Goal: Book appointment/travel/reservation

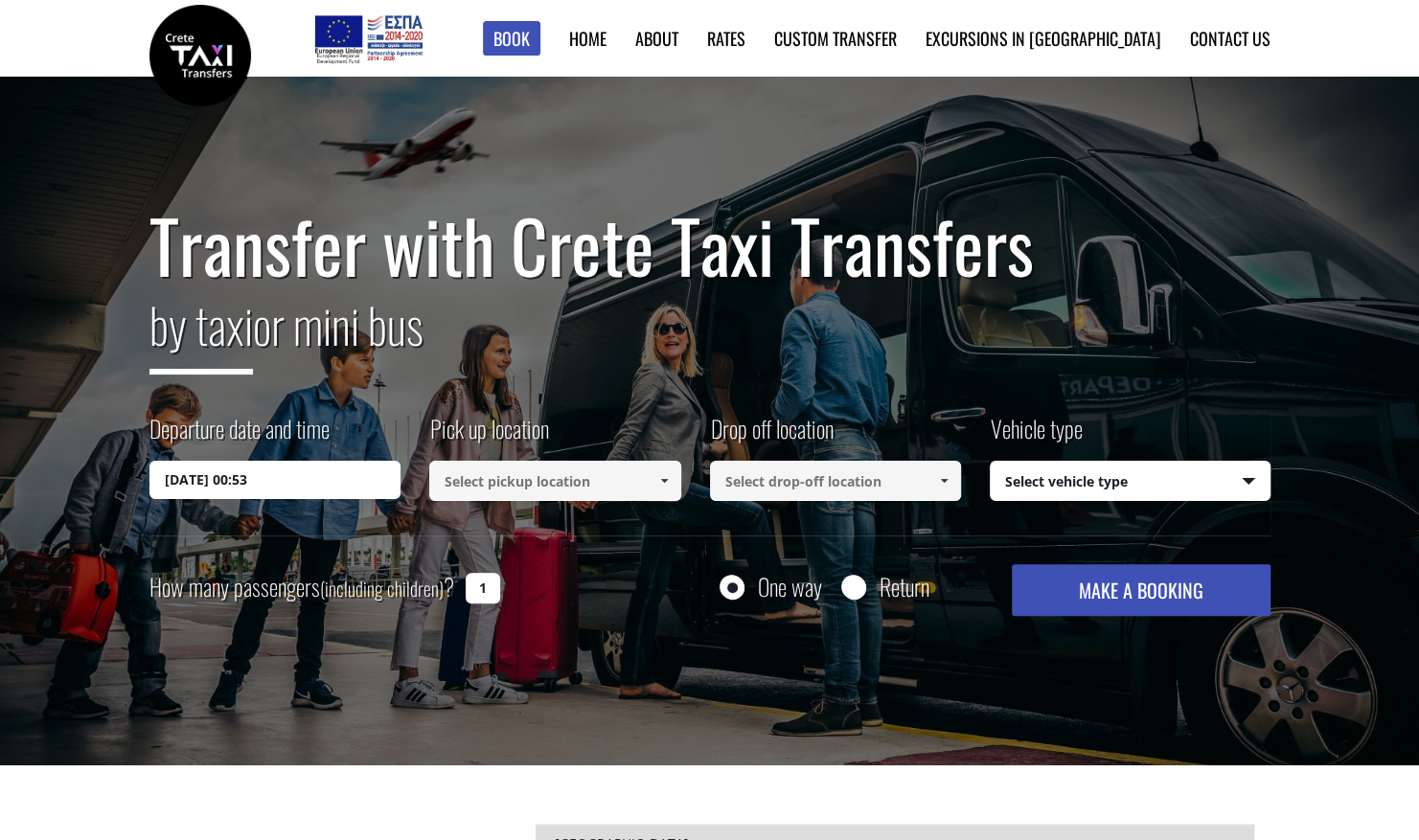
click at [246, 490] on input "12/10/2025 00:53" at bounding box center [275, 480] width 252 height 39
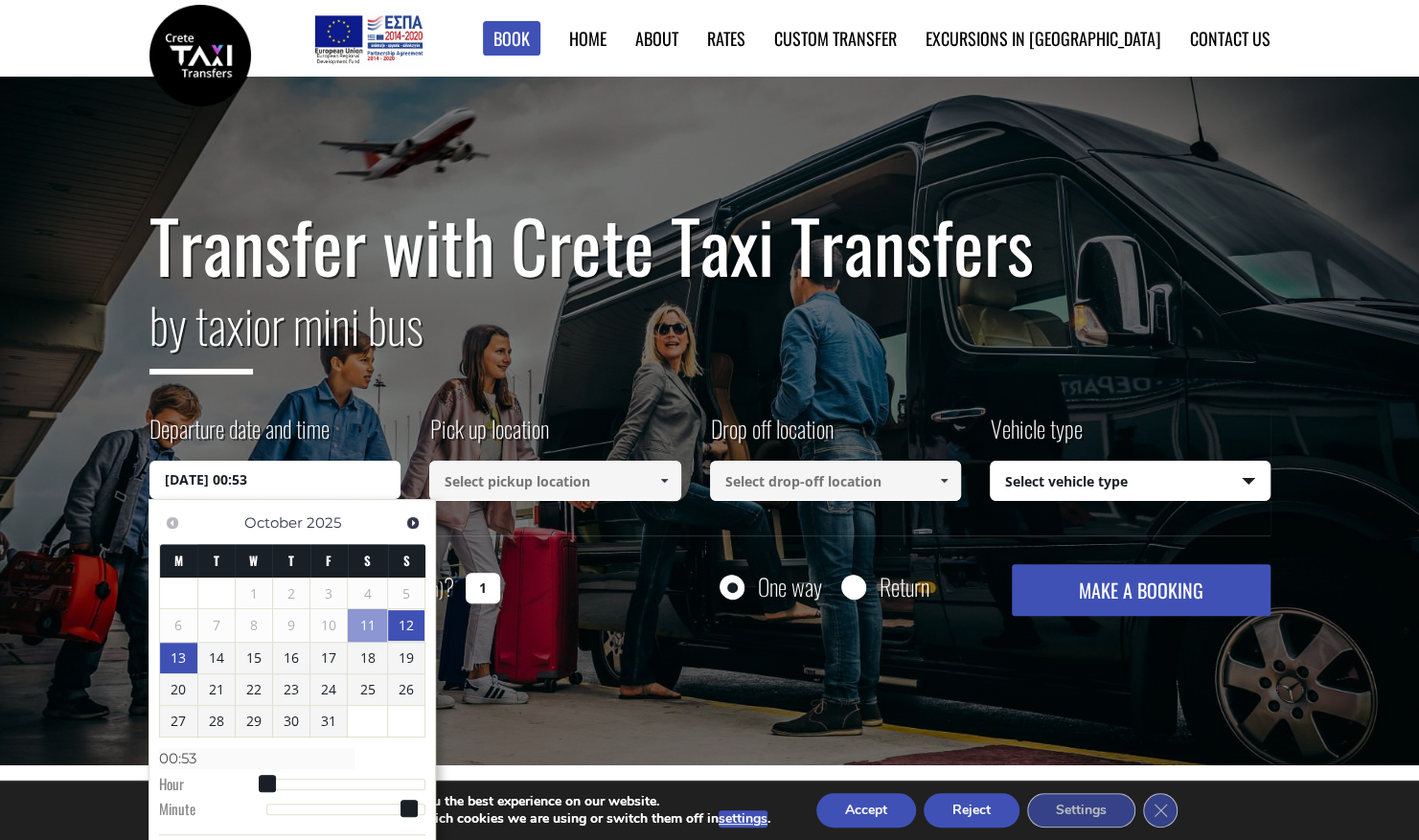
click at [177, 658] on link "13" at bounding box center [179, 658] width 37 height 31
type input "13/10/2025 01:00"
type input "01:00"
type input "13/10/2025 03:00"
type input "03:00"
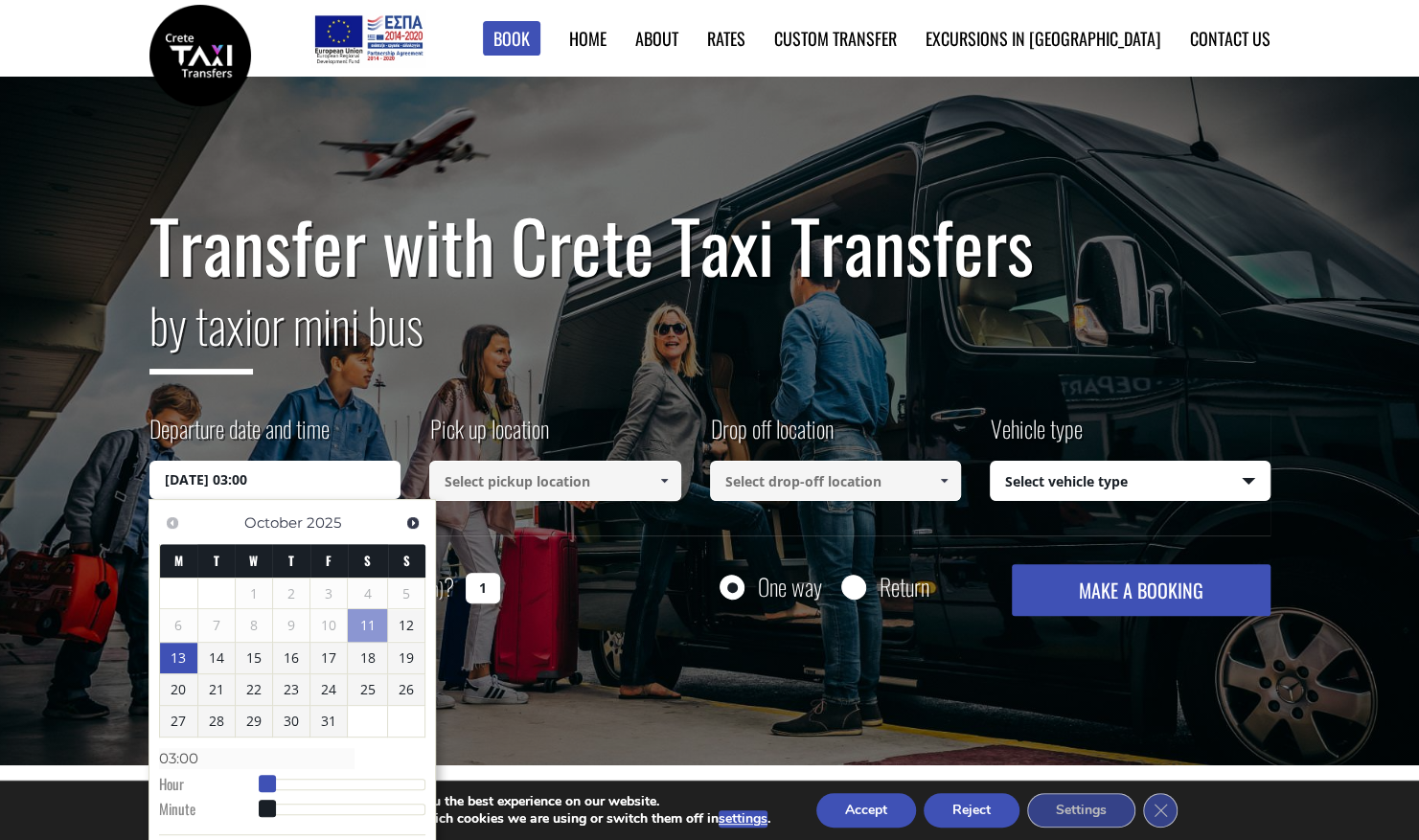
type input "13/10/2025 05:00"
type input "05:00"
type input "13/10/2025 08:00"
type input "08:00"
type input "13/10/2025 10:00"
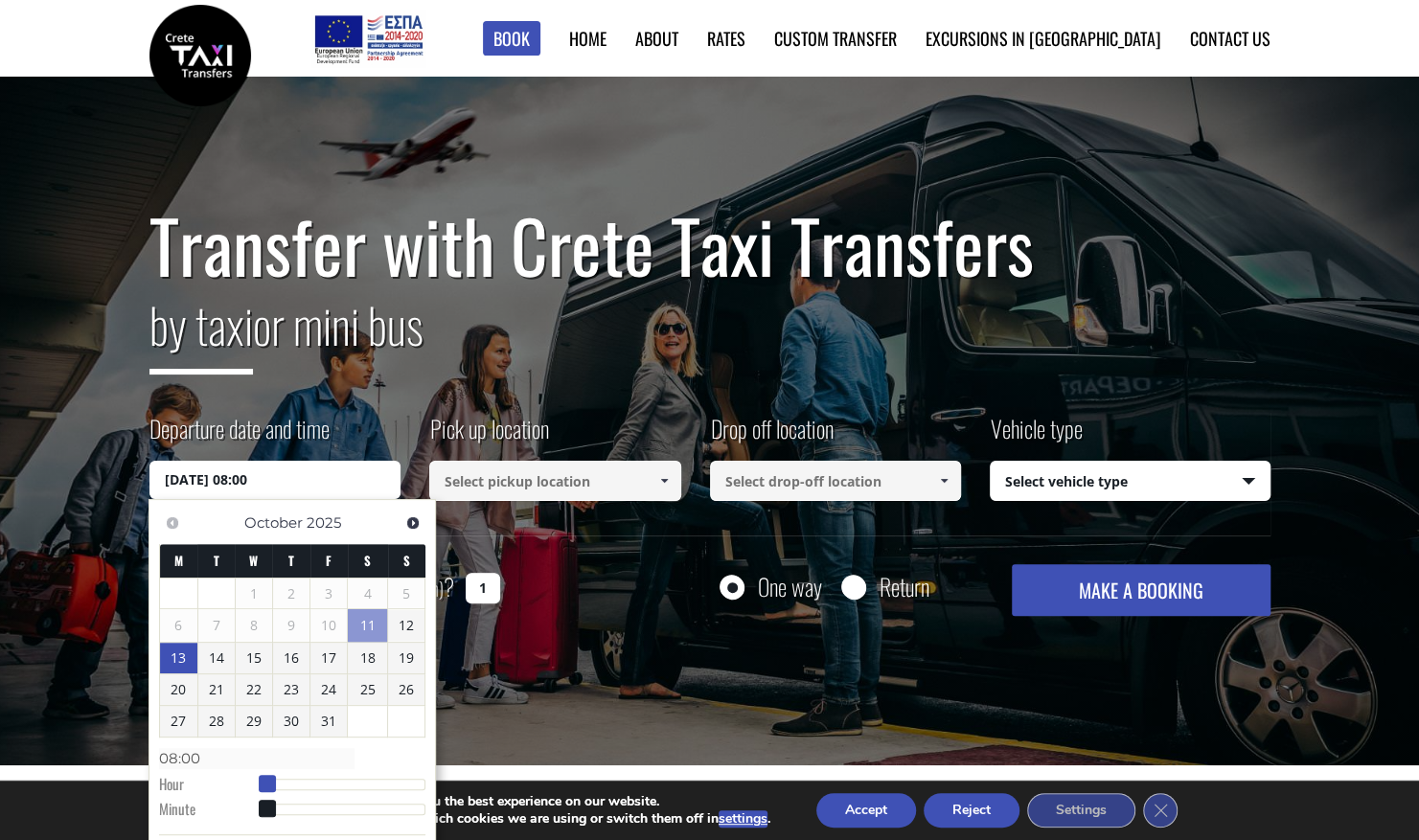
type input "10:00"
type input "13/10/2025 12:00"
type input "12:00"
type input "13/10/2025 13:00"
type input "13:00"
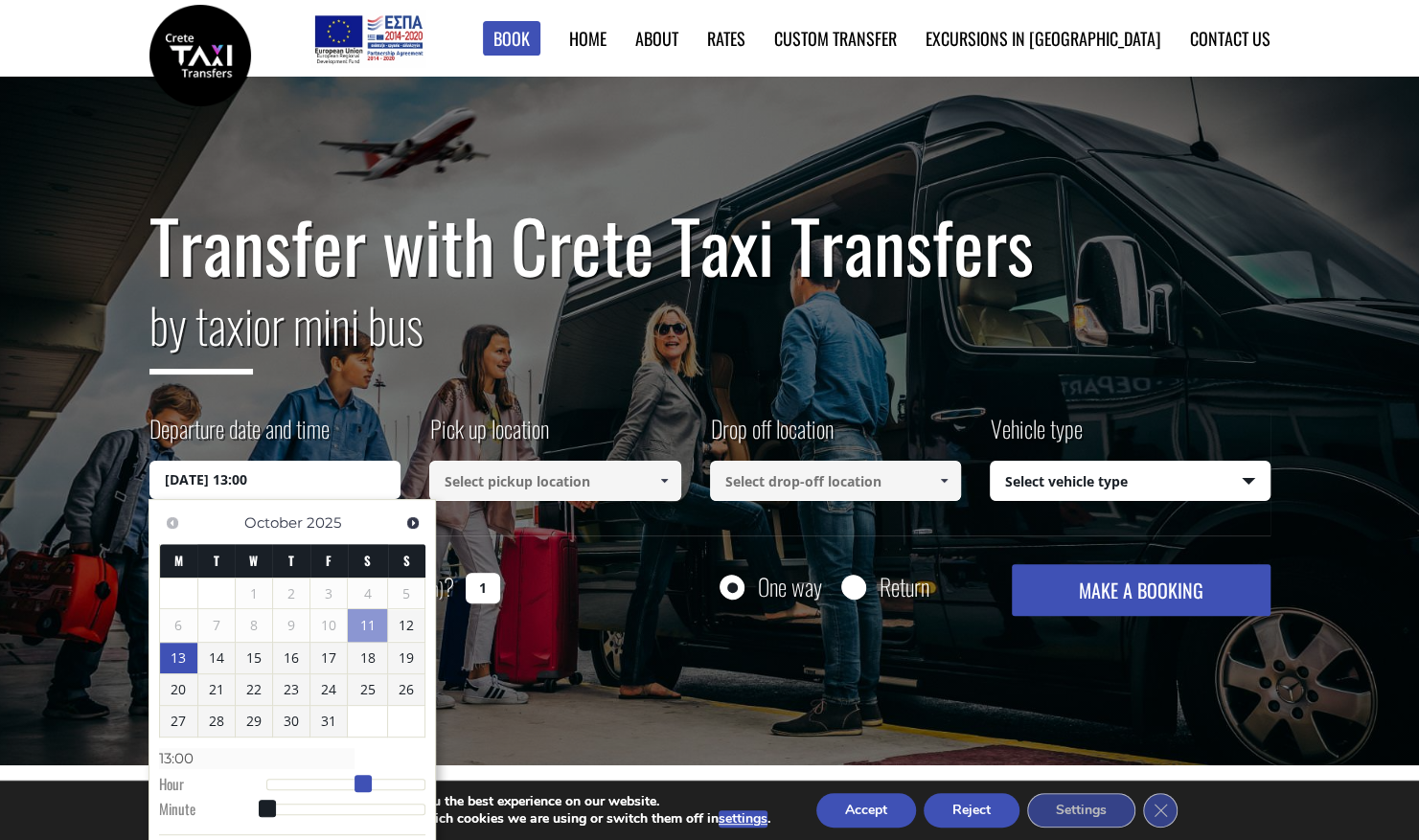
type input "13/10/2025 14:00"
type input "14:00"
type input "13/10/2025 15:00"
type input "15:00"
type input "13/10/2025 16:00"
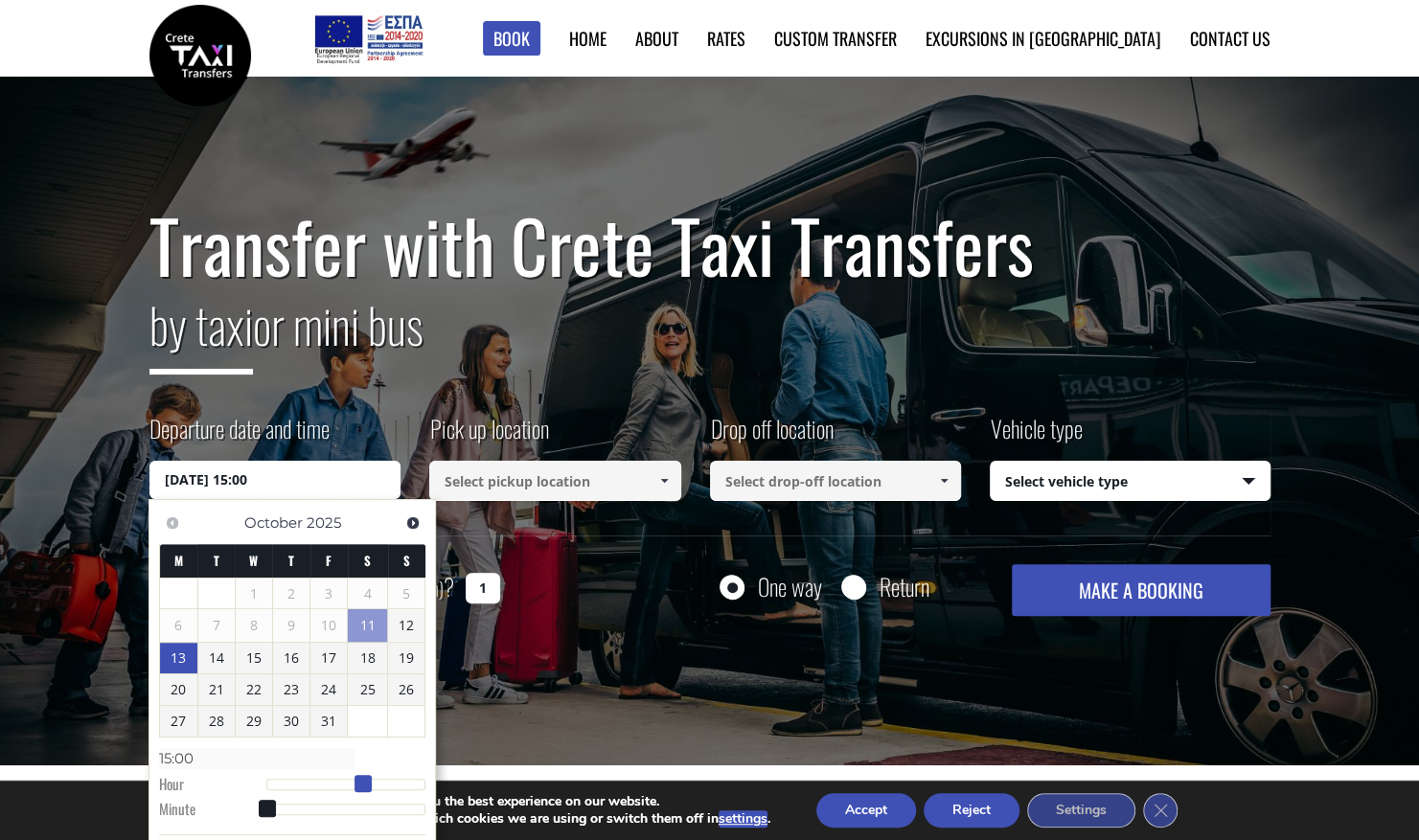
type input "16:00"
type input "13/10/2025 17:00"
type input "17:00"
type input "13/10/2025 18:00"
type input "18:00"
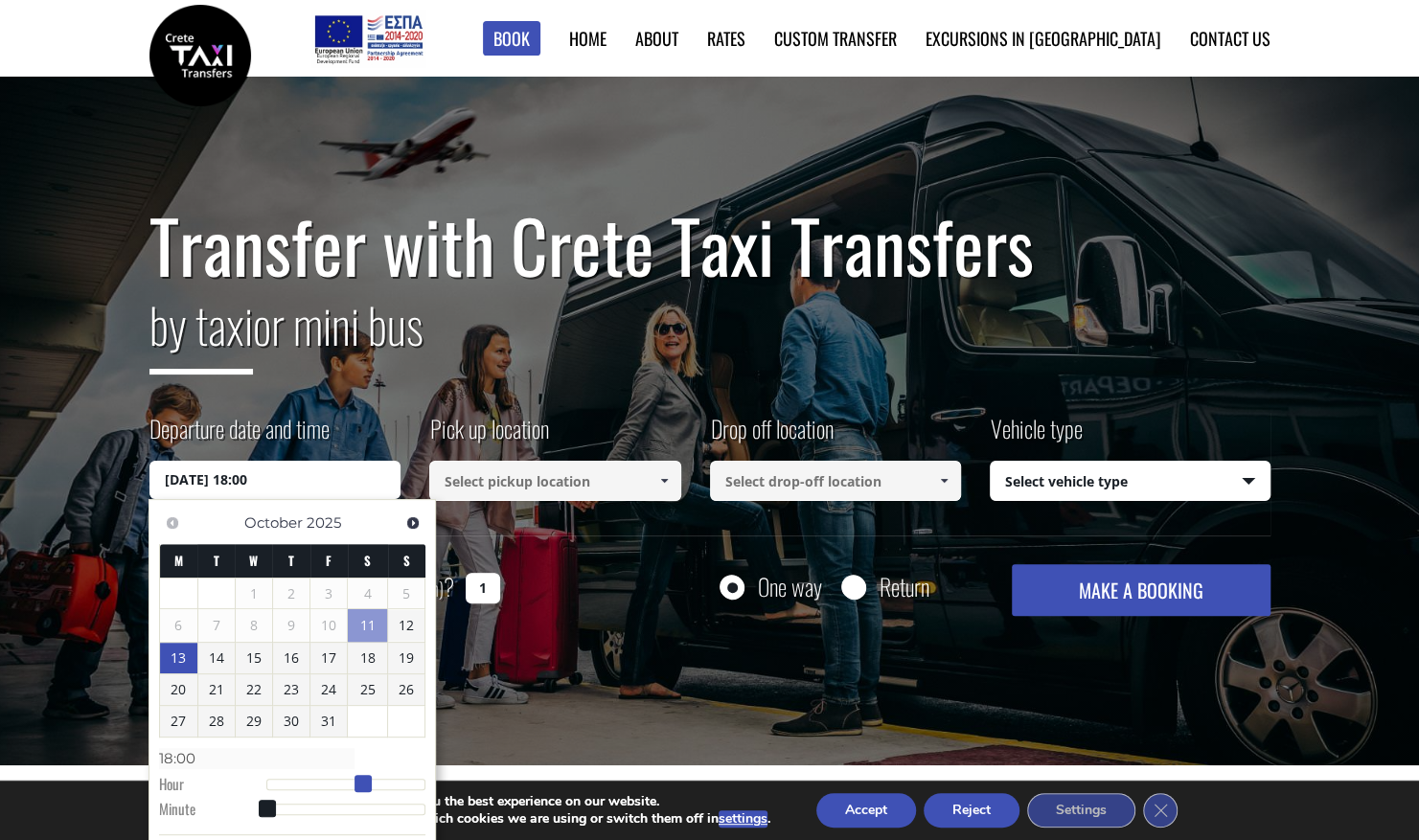
type input "13/10/2025 19:00"
type input "19:00"
type input "13/10/2025 20:00"
type input "20:00"
drag, startPoint x: 267, startPoint y: 778, endPoint x: 405, endPoint y: 777, distance: 138.0
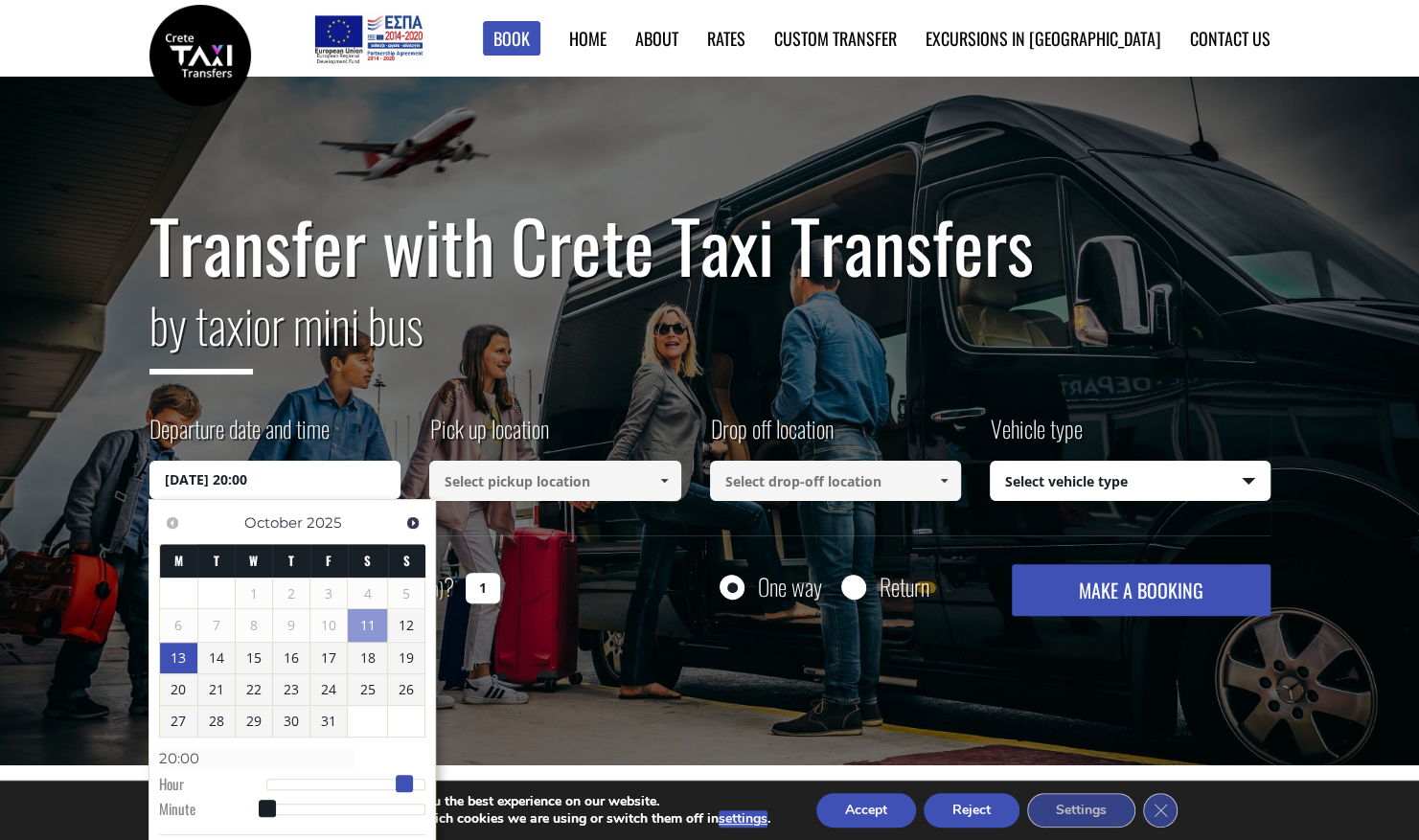
click at [405, 777] on span at bounding box center [405, 783] width 17 height 17
type input "13/10/2025 20:04"
type input "20:04"
type input "13/10/2025 20:19"
type input "20:19"
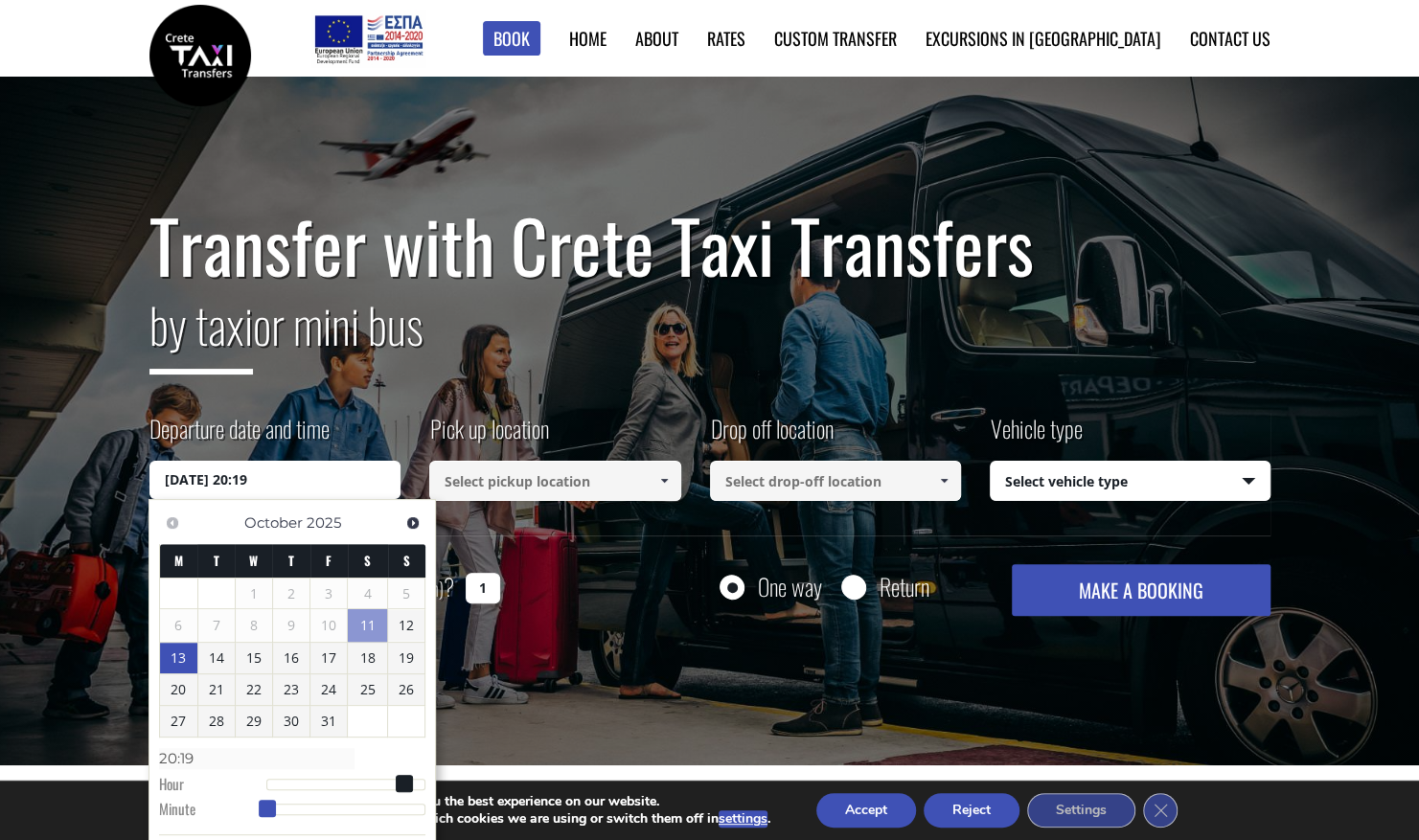
type input "13/10/2025 20:26"
type input "20:26"
type input "13/10/2025 20:31"
type input "20:31"
type input "13/10/2025 20:36"
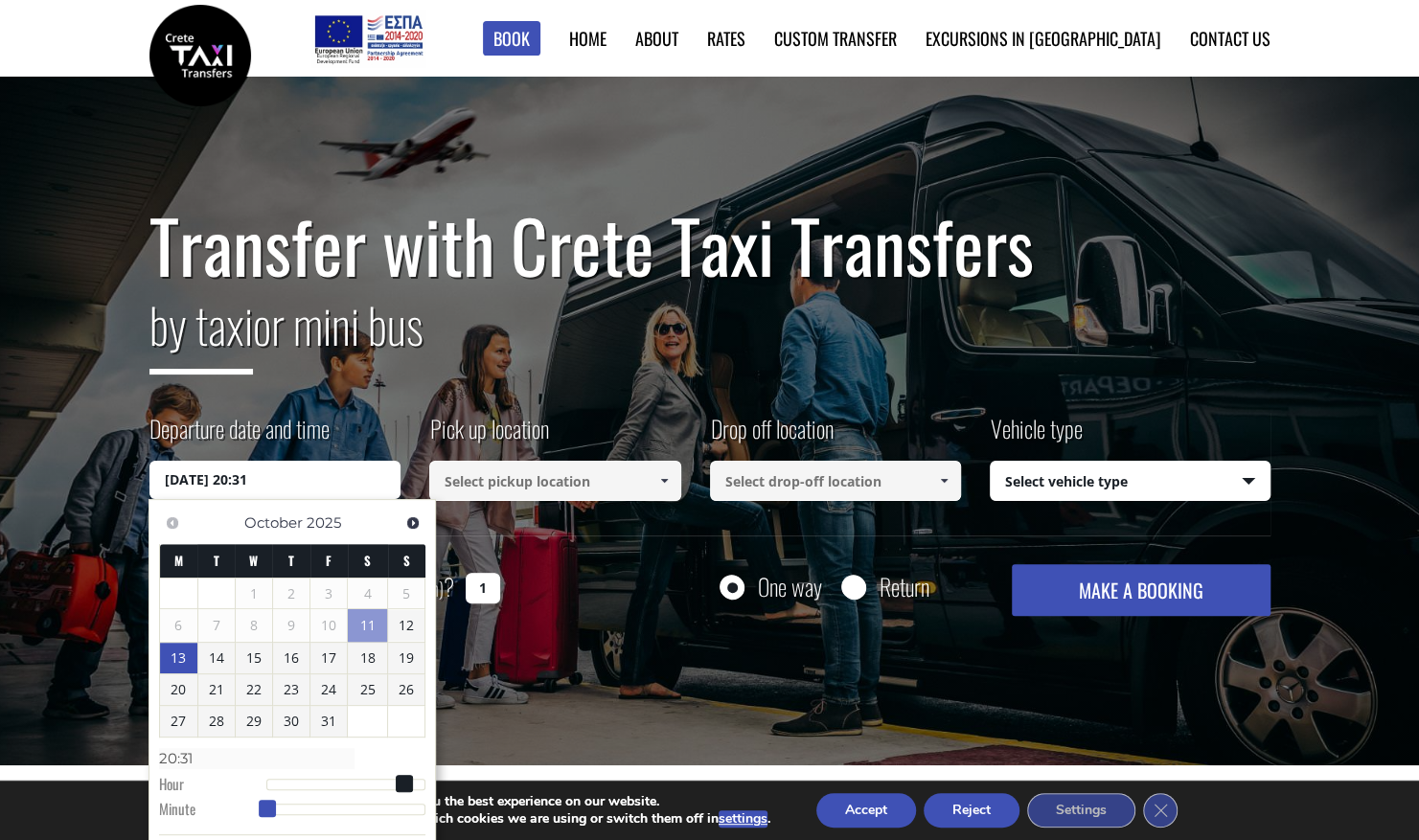
type input "20:36"
type input "13/10/2025 20:39"
type input "20:39"
type input "13/10/2025 20:40"
type input "20:40"
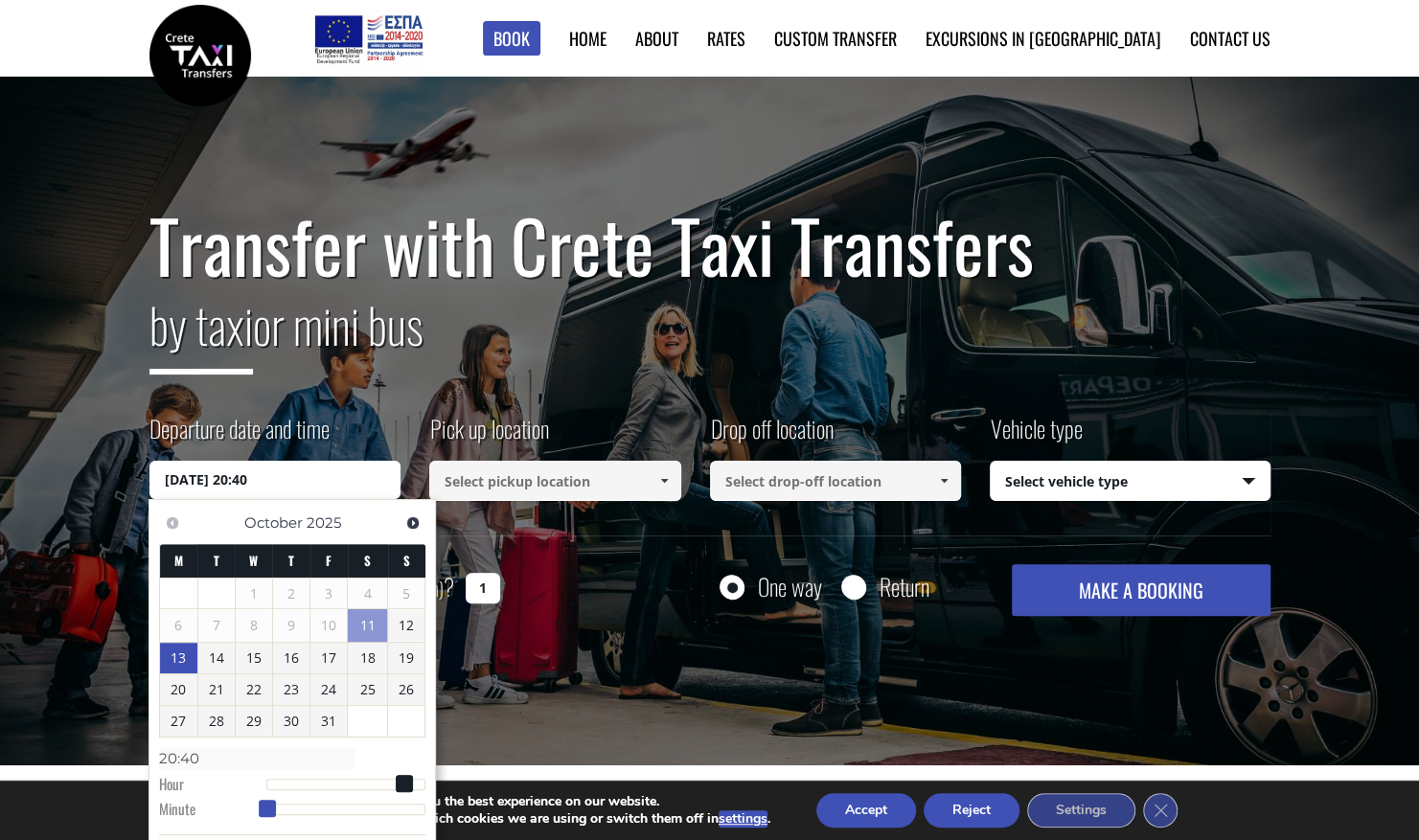
type input "13/10/2025 20:41"
type input "20:41"
type input "13/10/2025 20:42"
type input "20:42"
type input "13/10/2025 20:43"
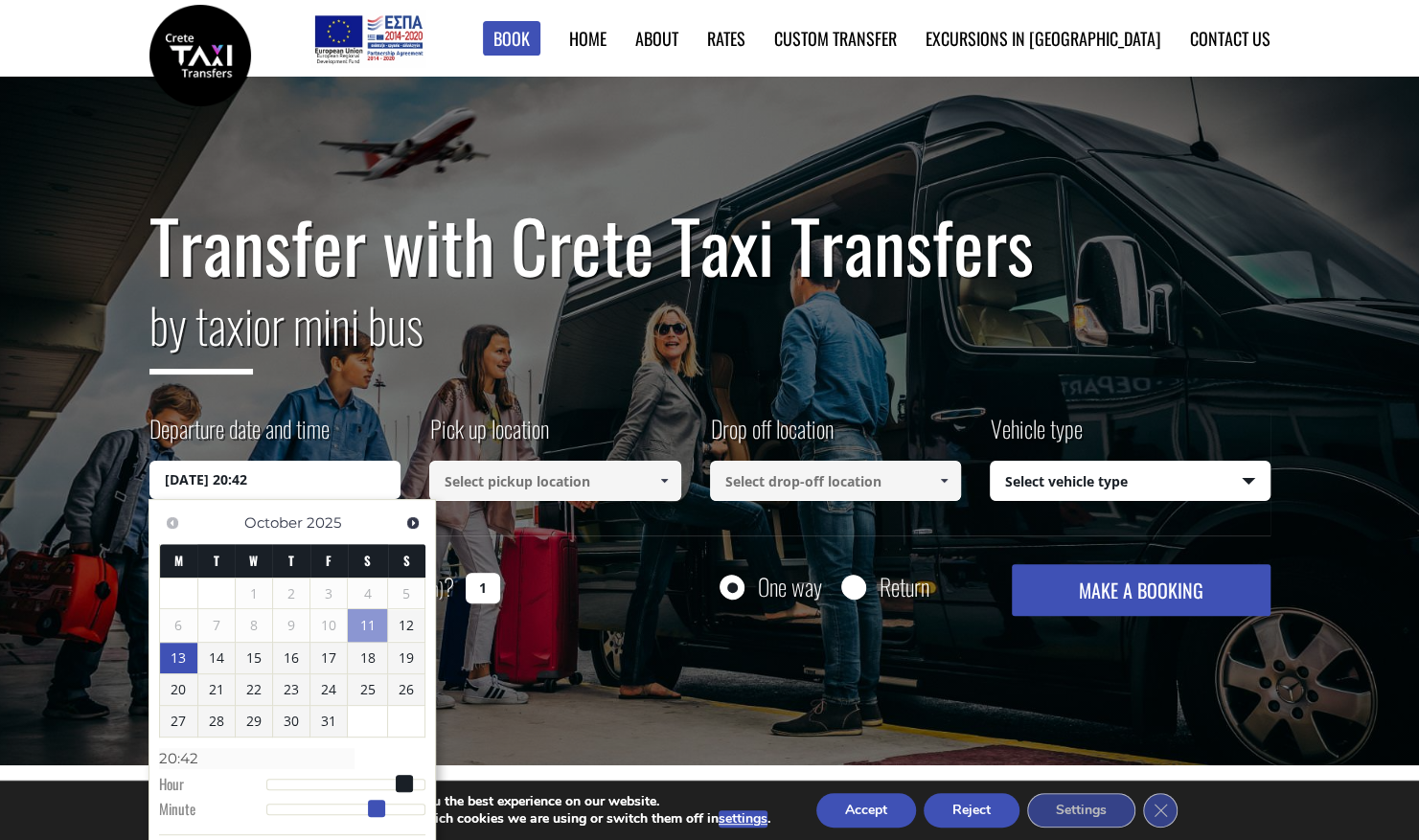
type input "20:43"
type input "13/10/2025 20:46"
type input "20:46"
type input "13/10/2025 20:48"
type input "20:48"
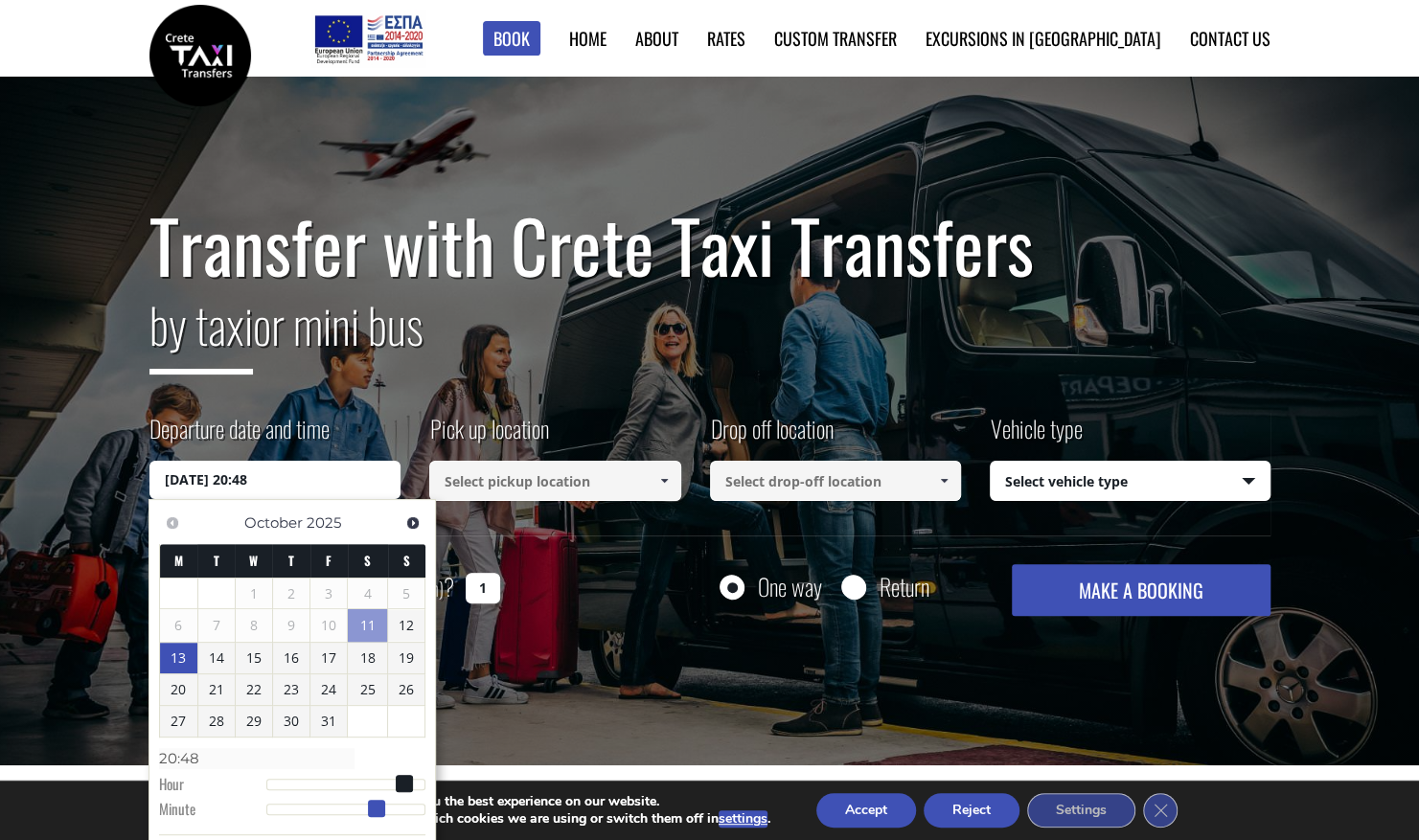
type input "13/10/2025 20:49"
type input "20:49"
type input "[DATE] 20:50"
type input "20:50"
type input "13/10/2025 20:51"
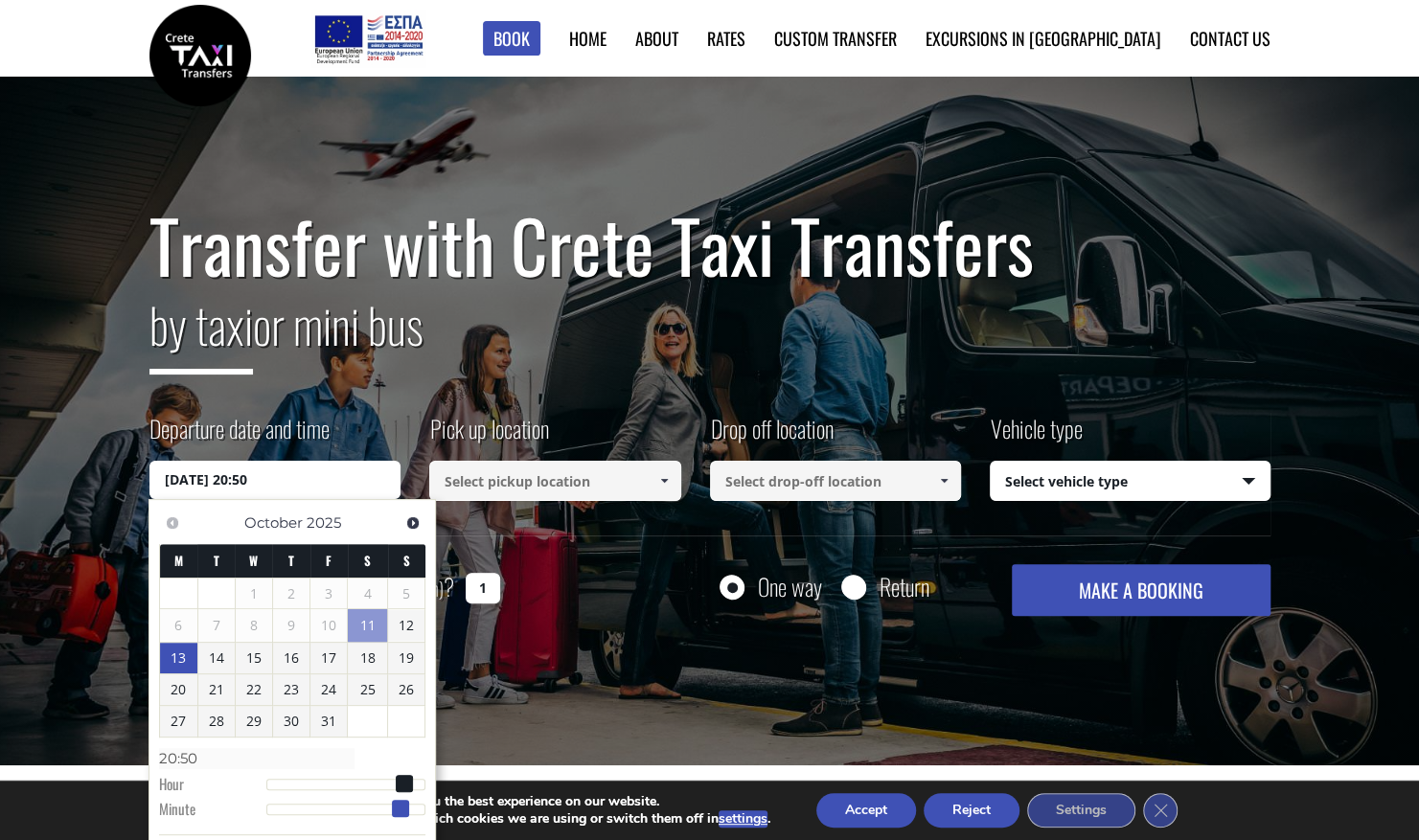
type input "20:51"
type input "[DATE] 20:50"
type input "20:50"
drag, startPoint x: 265, startPoint y: 800, endPoint x: 401, endPoint y: 806, distance: 136.1
click at [401, 806] on span at bounding box center [401, 808] width 17 height 17
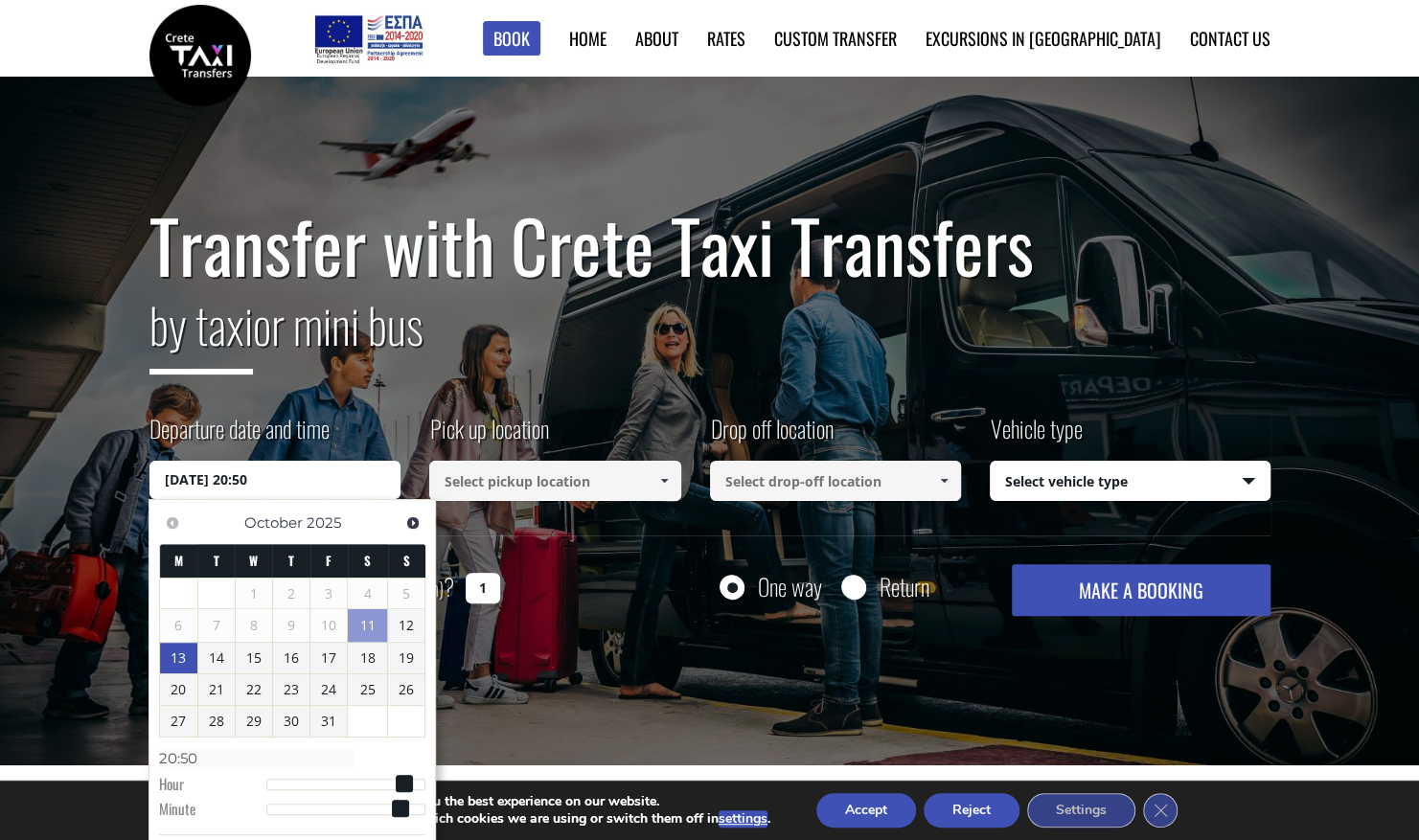
click at [524, 478] on input at bounding box center [554, 481] width 252 height 41
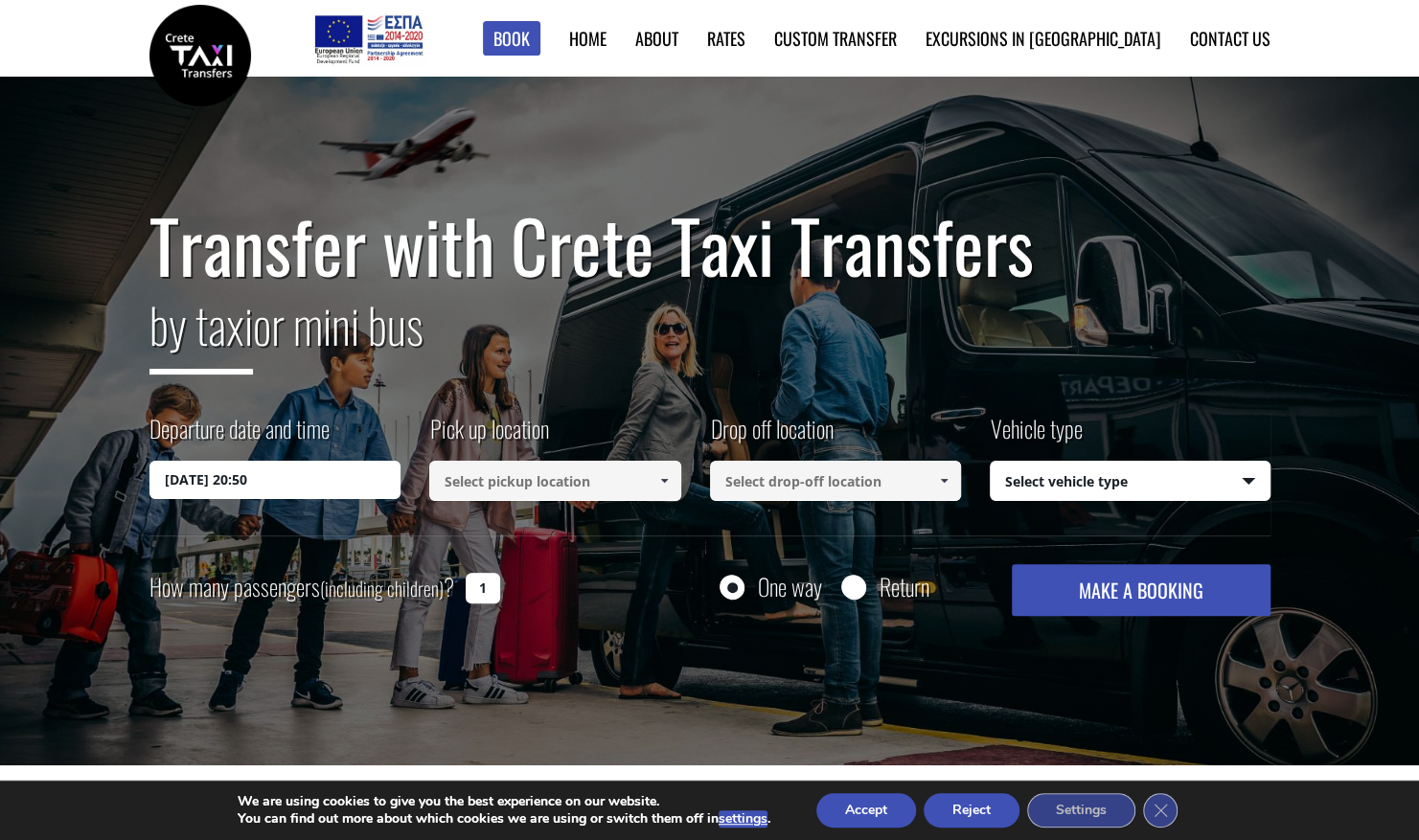
click at [524, 478] on input at bounding box center [554, 481] width 252 height 41
click at [661, 477] on span at bounding box center [664, 481] width 15 height 15
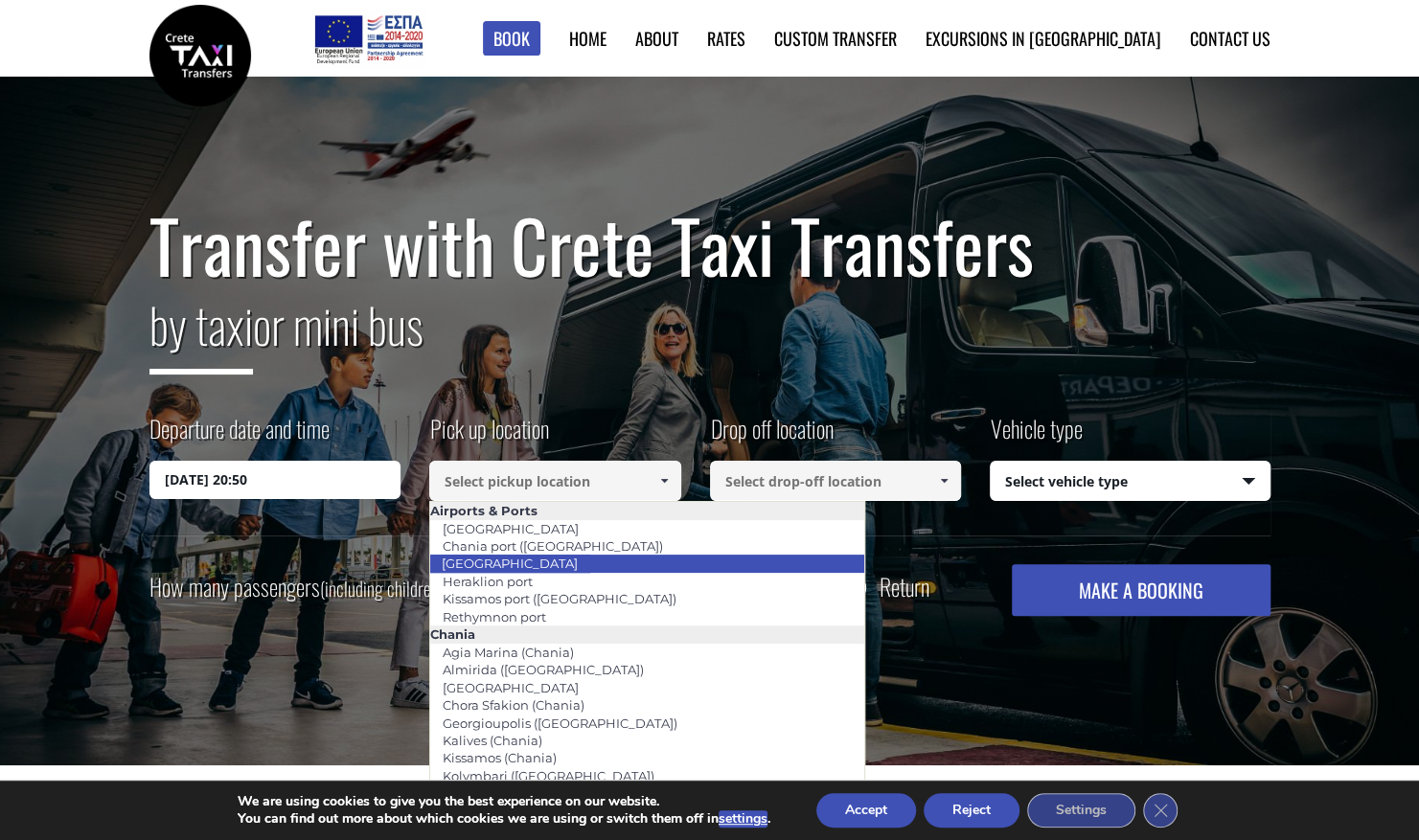
click at [587, 555] on li "[GEOGRAPHIC_DATA]" at bounding box center [646, 563] width 434 height 17
type input "[GEOGRAPHIC_DATA]"
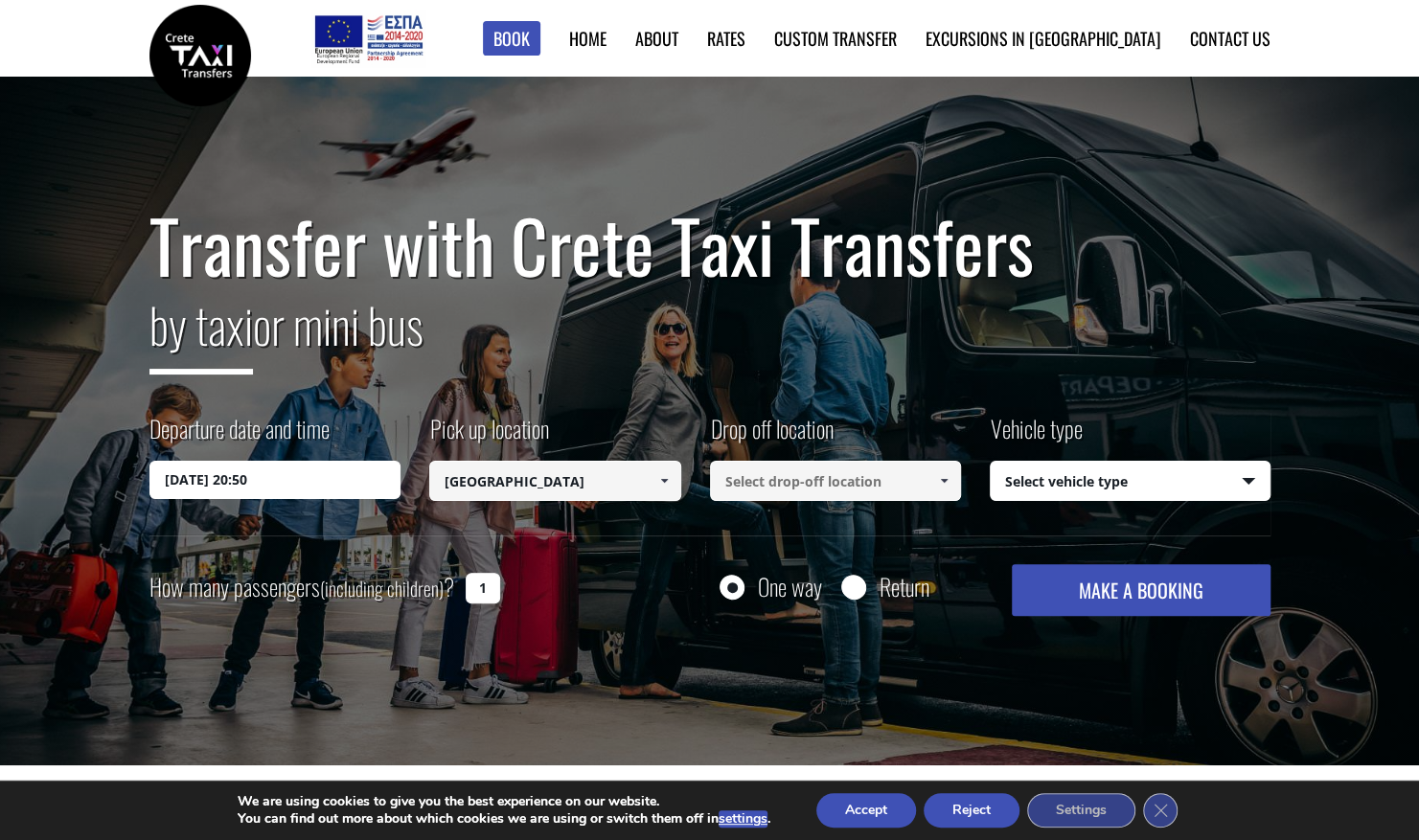
click at [857, 494] on input at bounding box center [836, 481] width 252 height 41
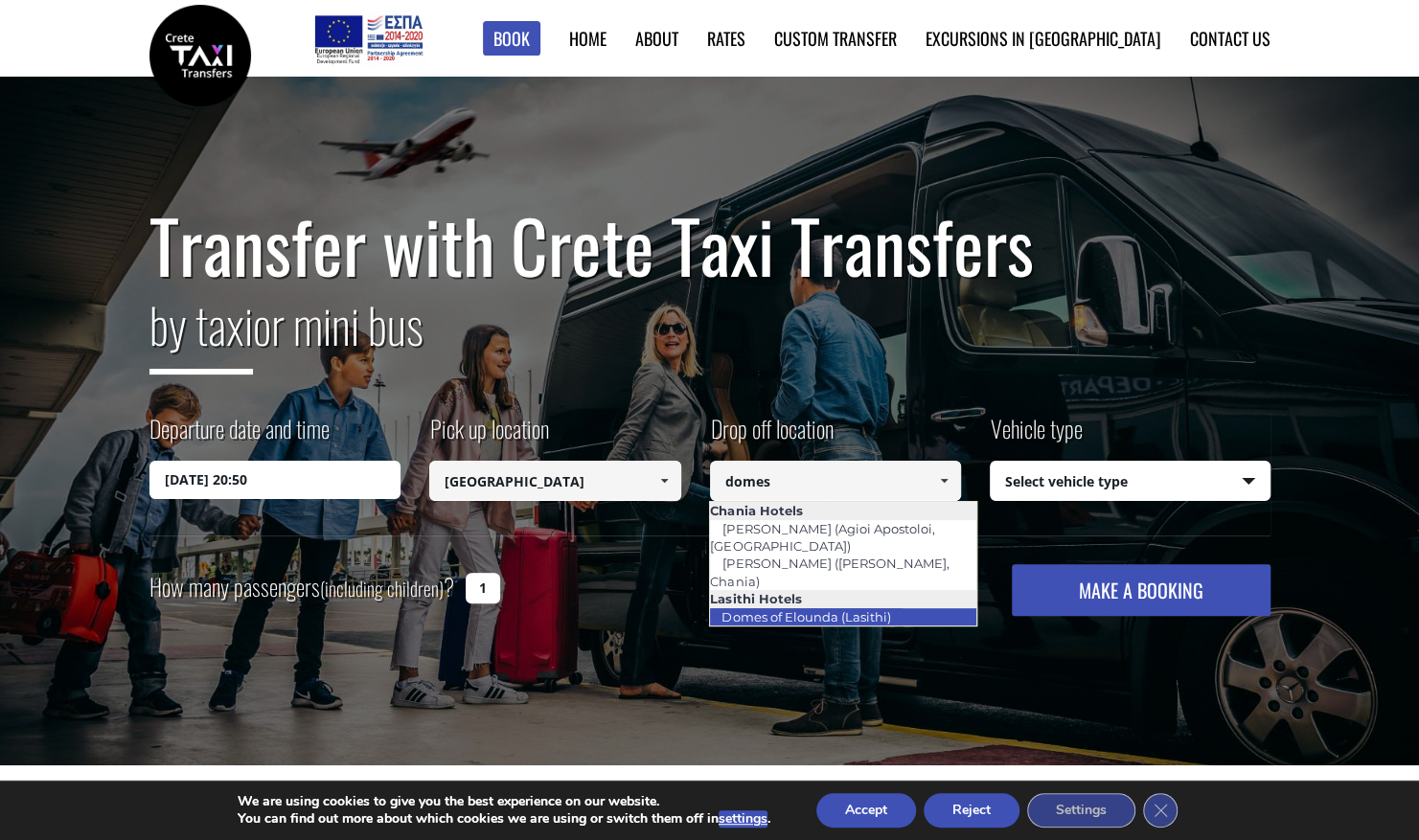
click at [822, 603] on link "Domes of Elounda (Lasithi)" at bounding box center [806, 617] width 193 height 27
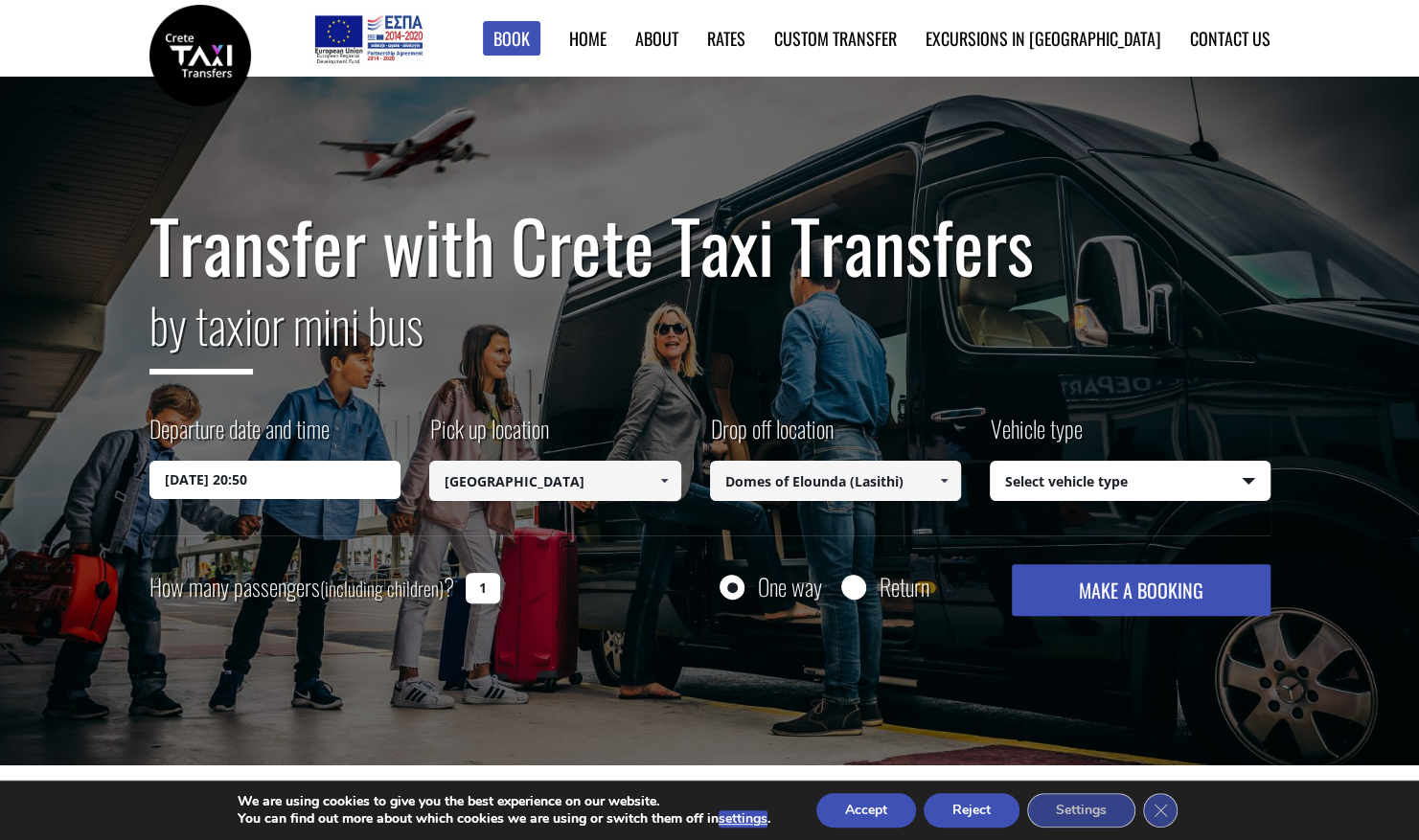
type input "Domes of Elounda (Lasithi)"
click at [1106, 478] on select "Select vehicle type Taxi (4 passengers) Mercedes E Class Mini Van (7 passengers…" at bounding box center [1129, 482] width 279 height 41
select select "540"
click at [990, 462] on select "Select vehicle type Taxi (4 passengers) Mercedes E Class Mini Van (7 passengers…" at bounding box center [1129, 482] width 279 height 41
click at [492, 585] on input "1" at bounding box center [483, 588] width 35 height 31
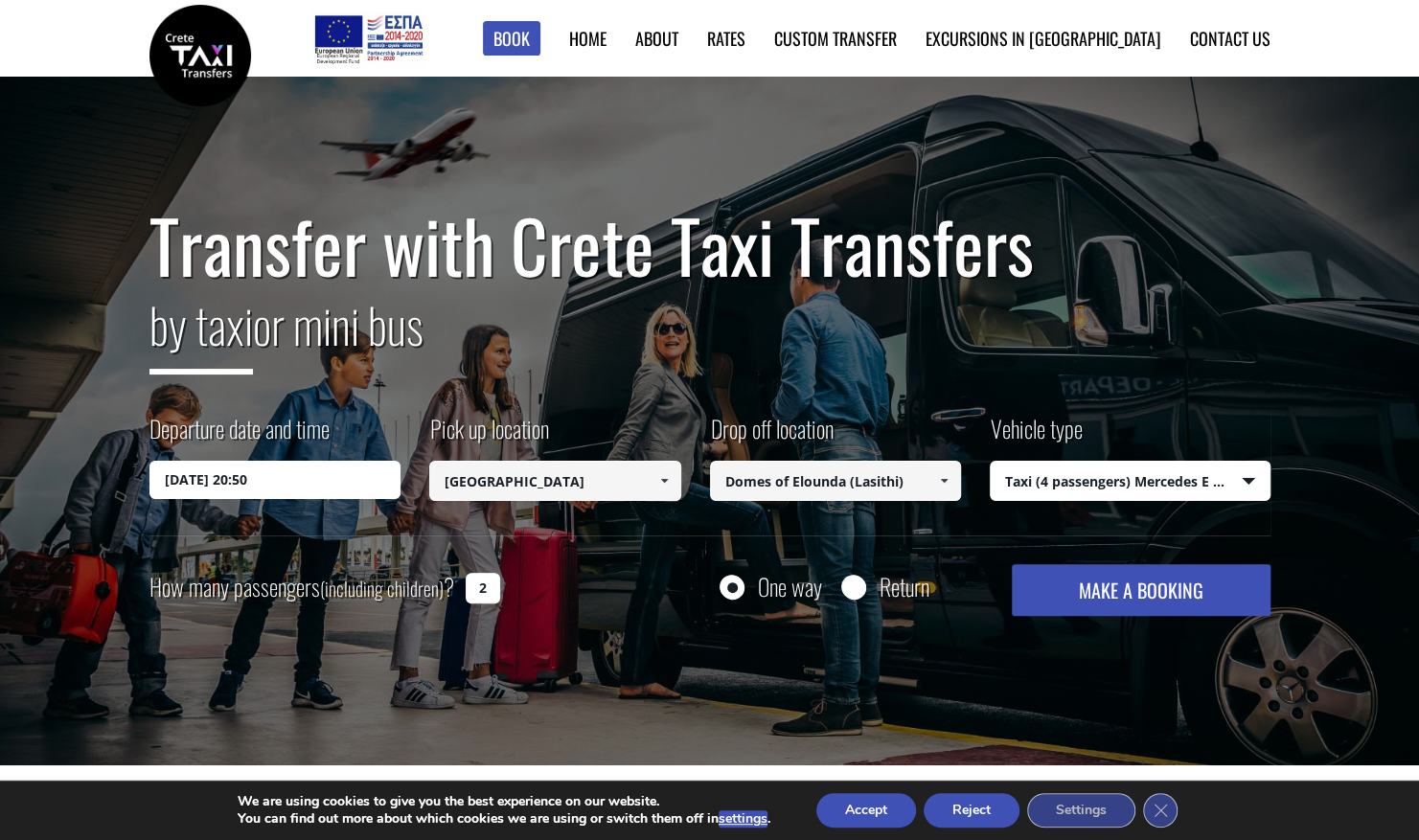
type input "2"
click at [1078, 602] on button "MAKE A BOOKING" at bounding box center [1140, 590] width 258 height 52
